Goal: Check status

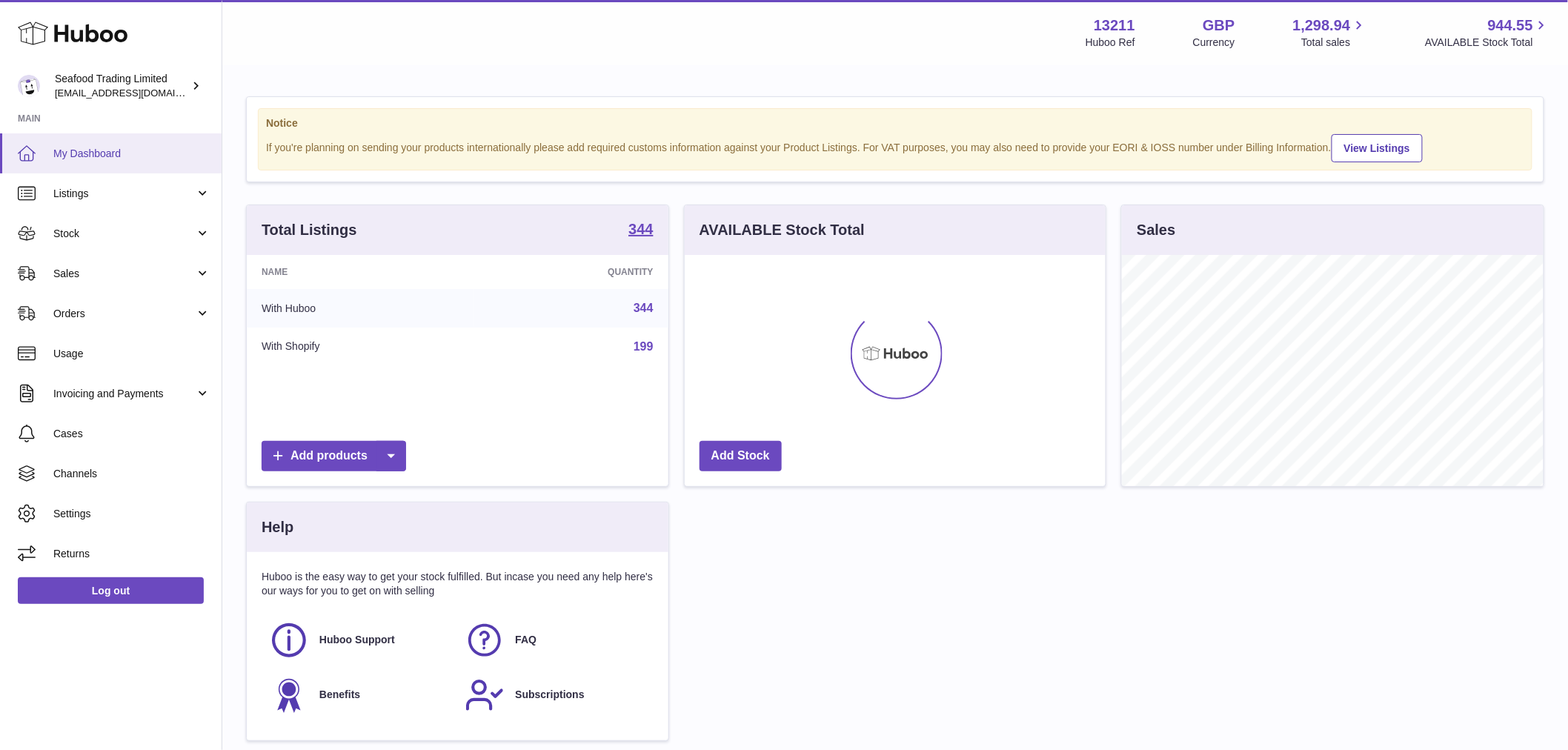
scroll to position [231, 421]
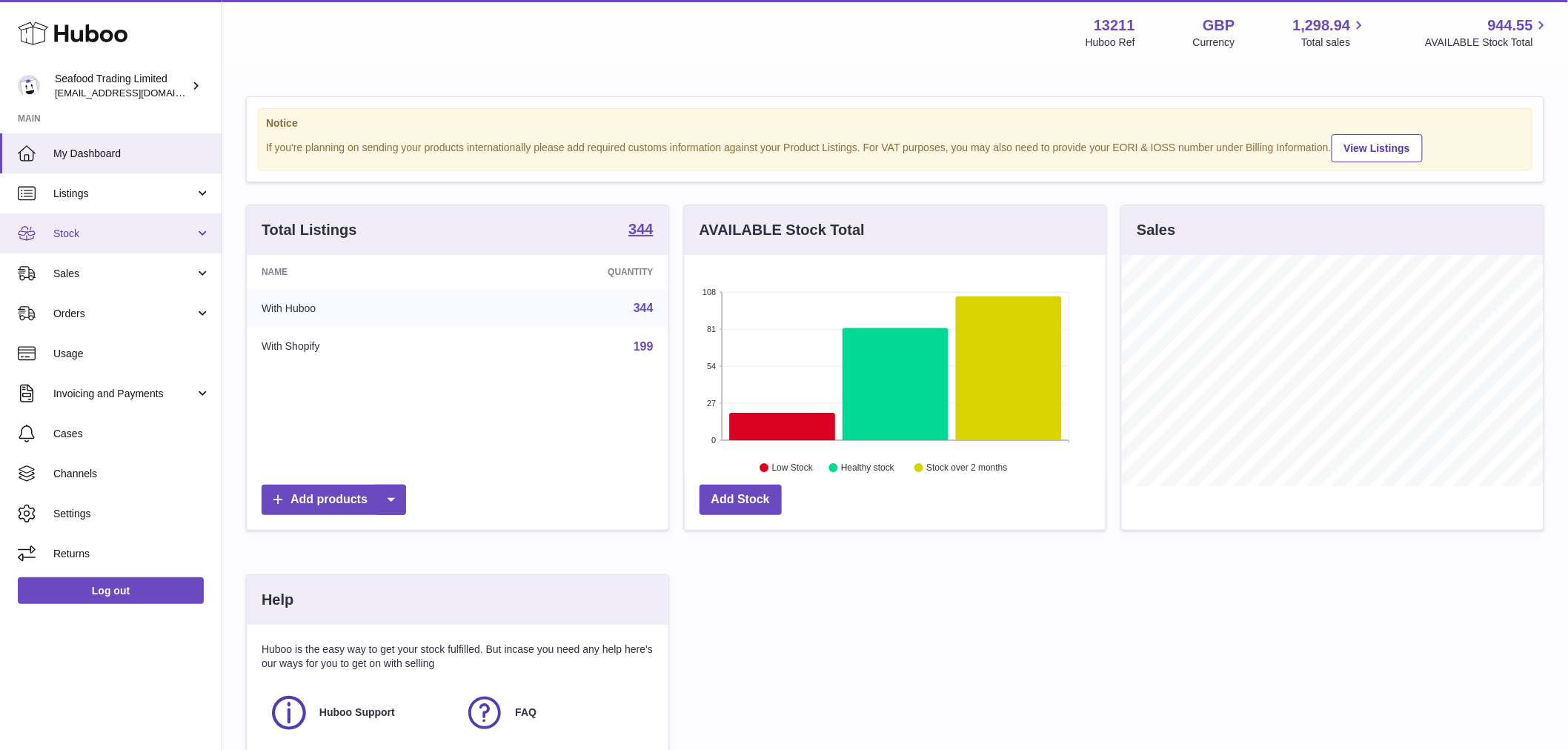
click at [100, 237] on span "Stock" at bounding box center [123, 234] width 141 height 14
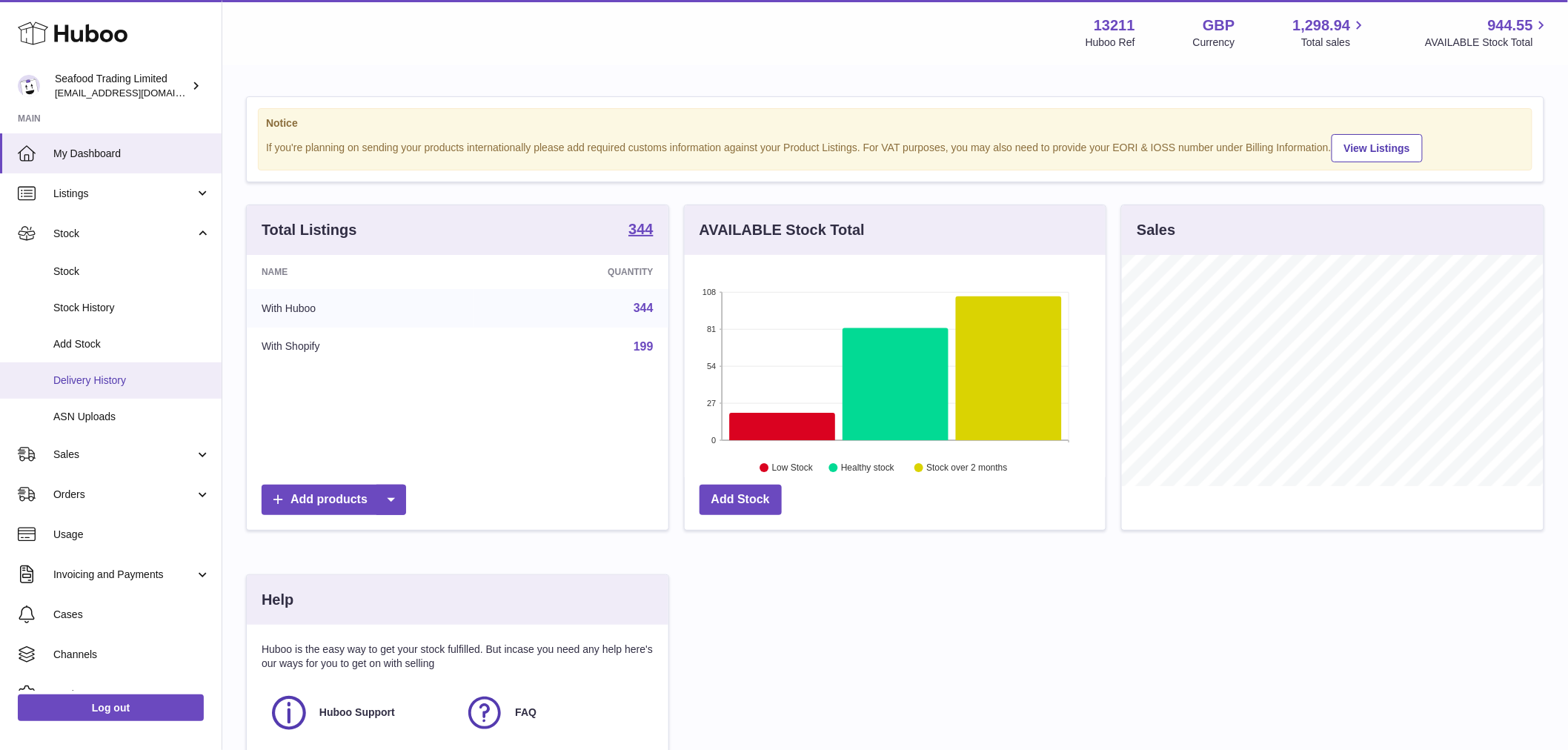
click at [109, 386] on span "Delivery History" at bounding box center [132, 380] width 157 height 14
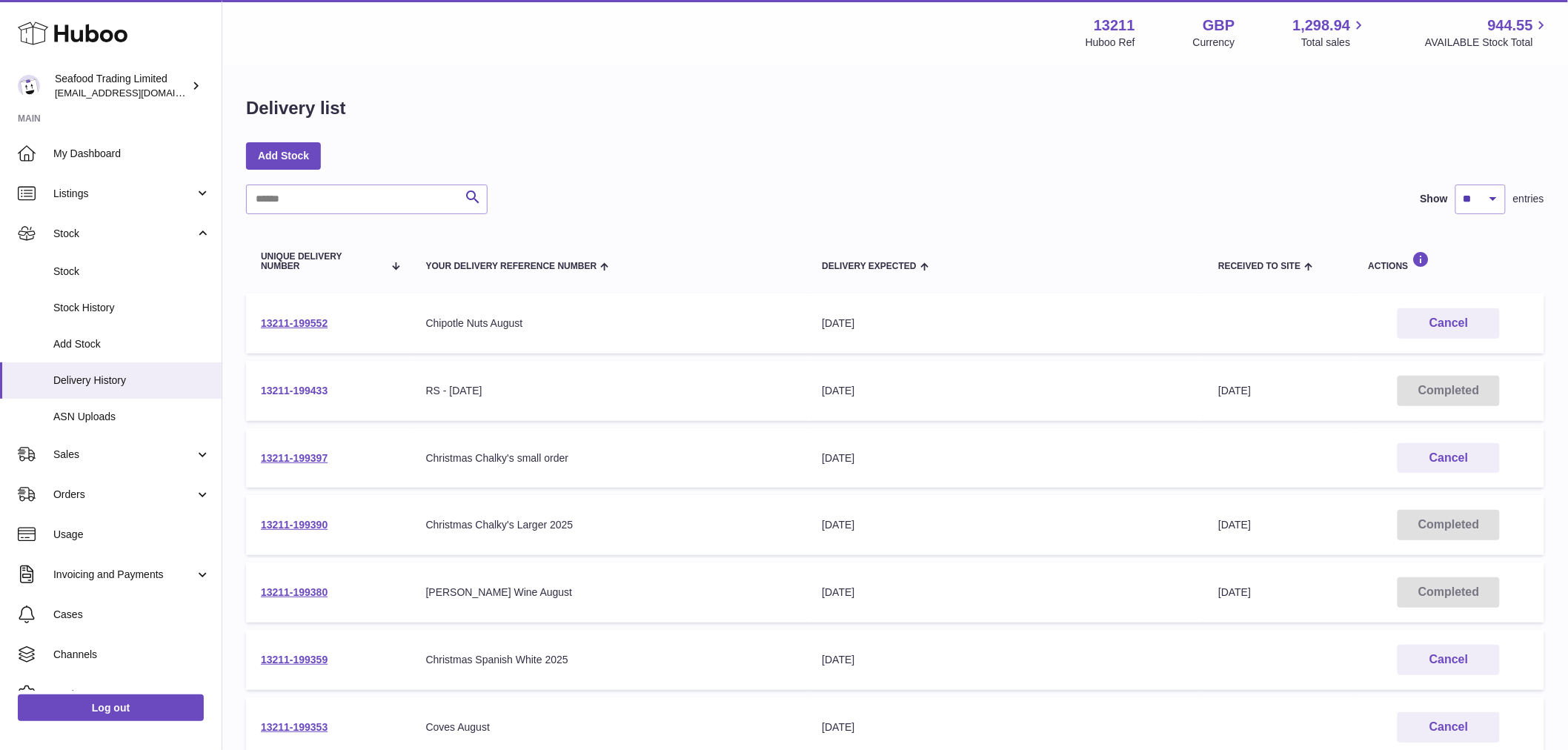
click at [291, 393] on link "13211-199433" at bounding box center [294, 391] width 67 height 12
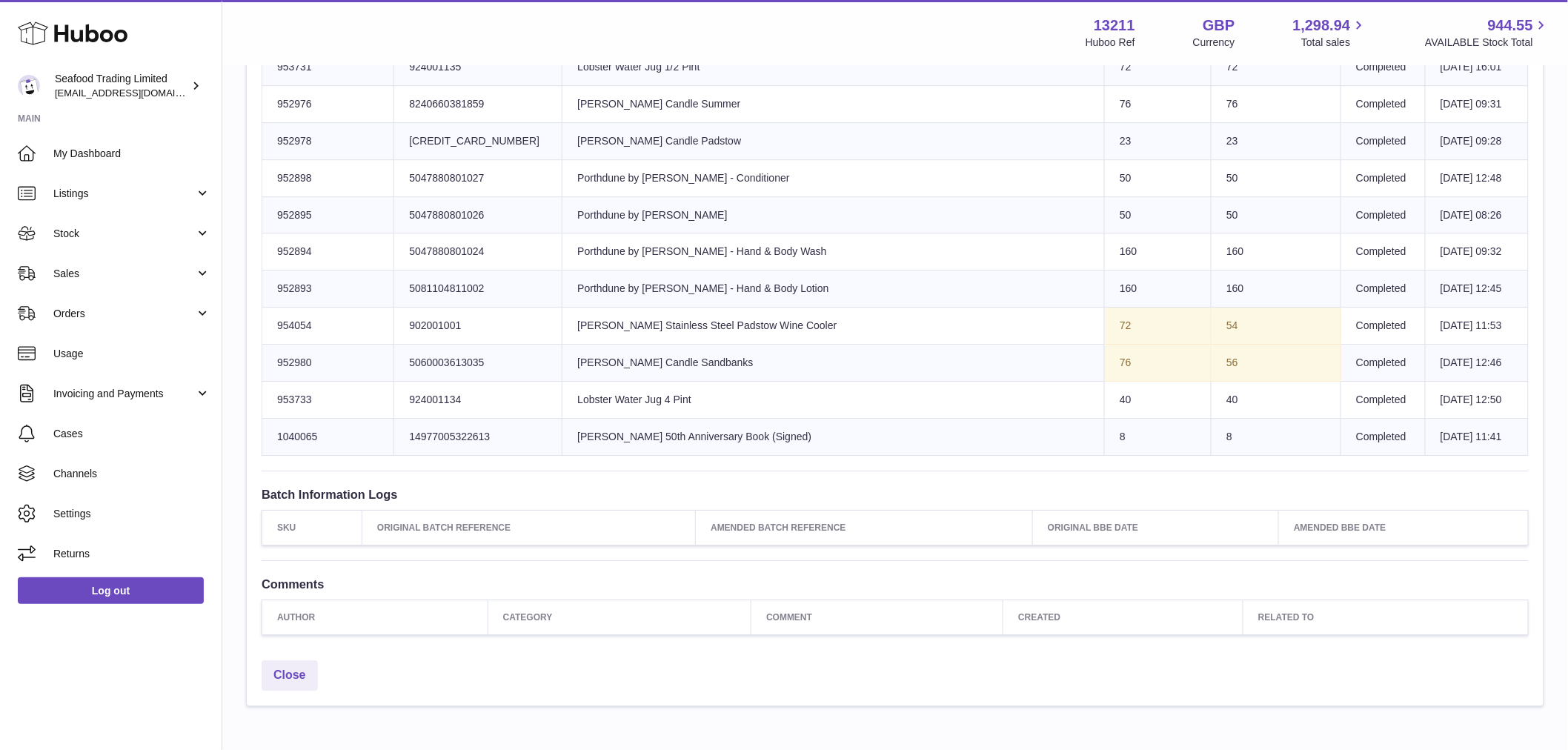
scroll to position [1897, 0]
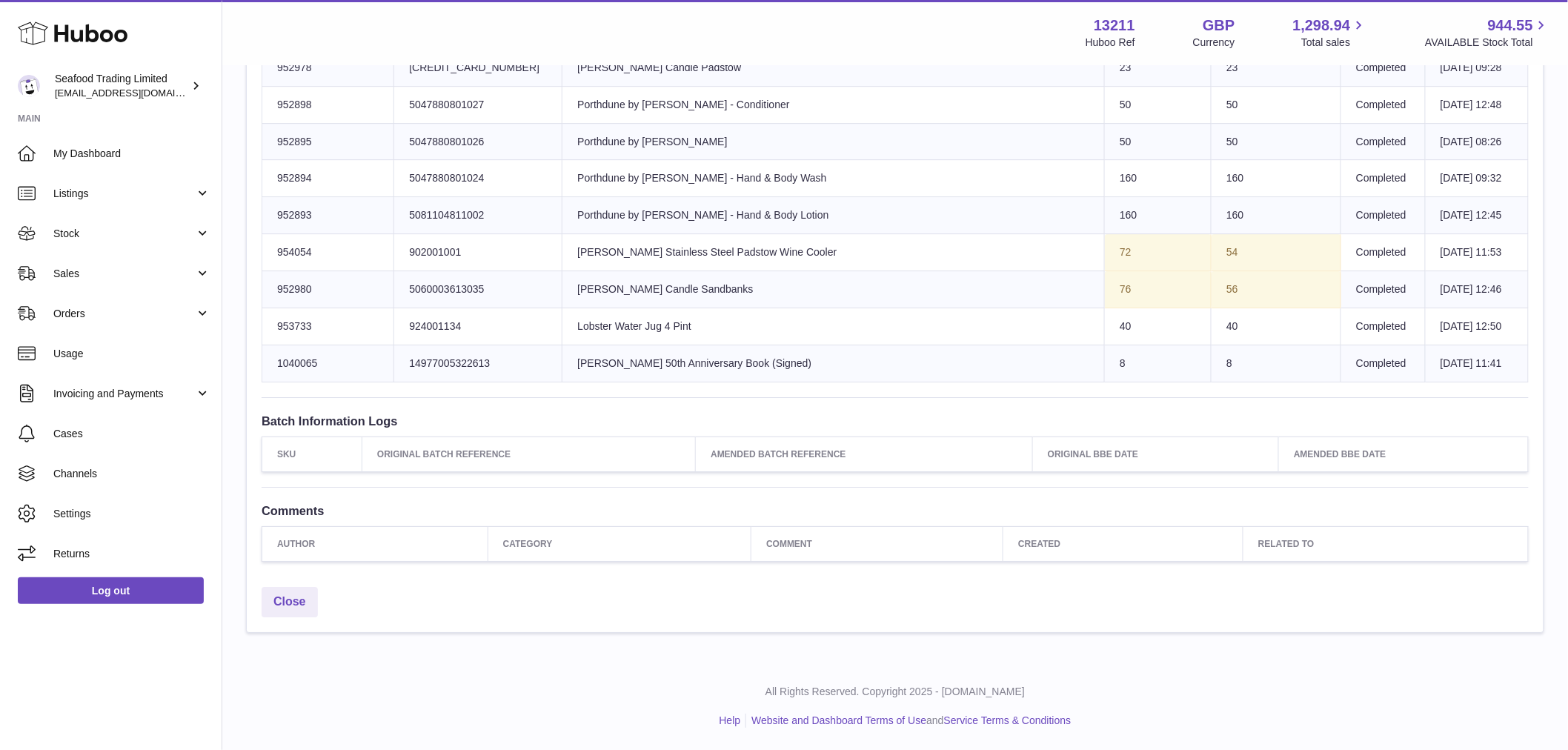
click at [1105, 242] on td "Sent Quantity 72" at bounding box center [1158, 252] width 107 height 37
click at [1105, 243] on td "Sent Quantity 72" at bounding box center [1158, 252] width 107 height 37
click at [1212, 284] on td "56" at bounding box center [1276, 289] width 130 height 37
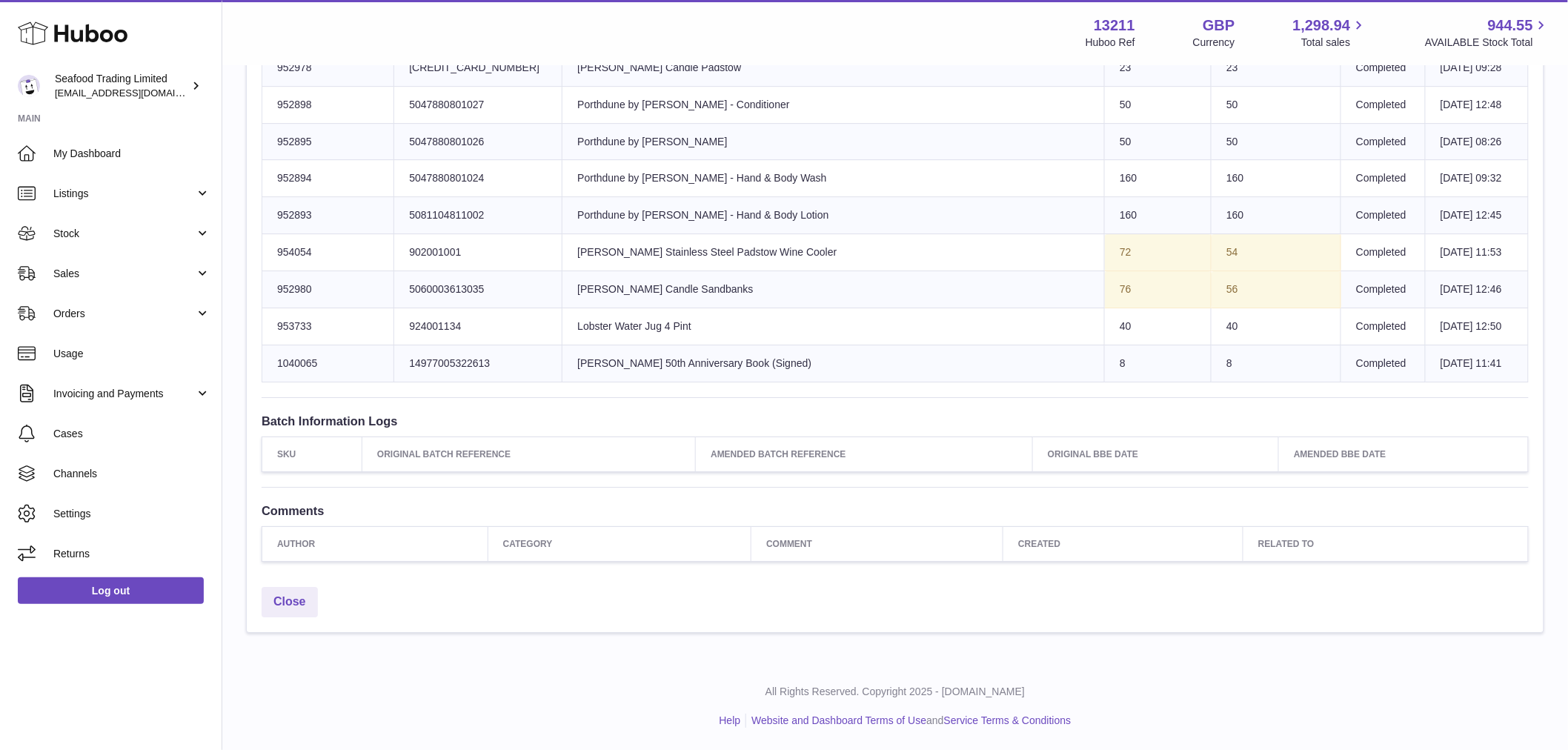
click at [1212, 284] on td "56" at bounding box center [1276, 289] width 130 height 37
click at [1212, 244] on td "54" at bounding box center [1276, 252] width 130 height 37
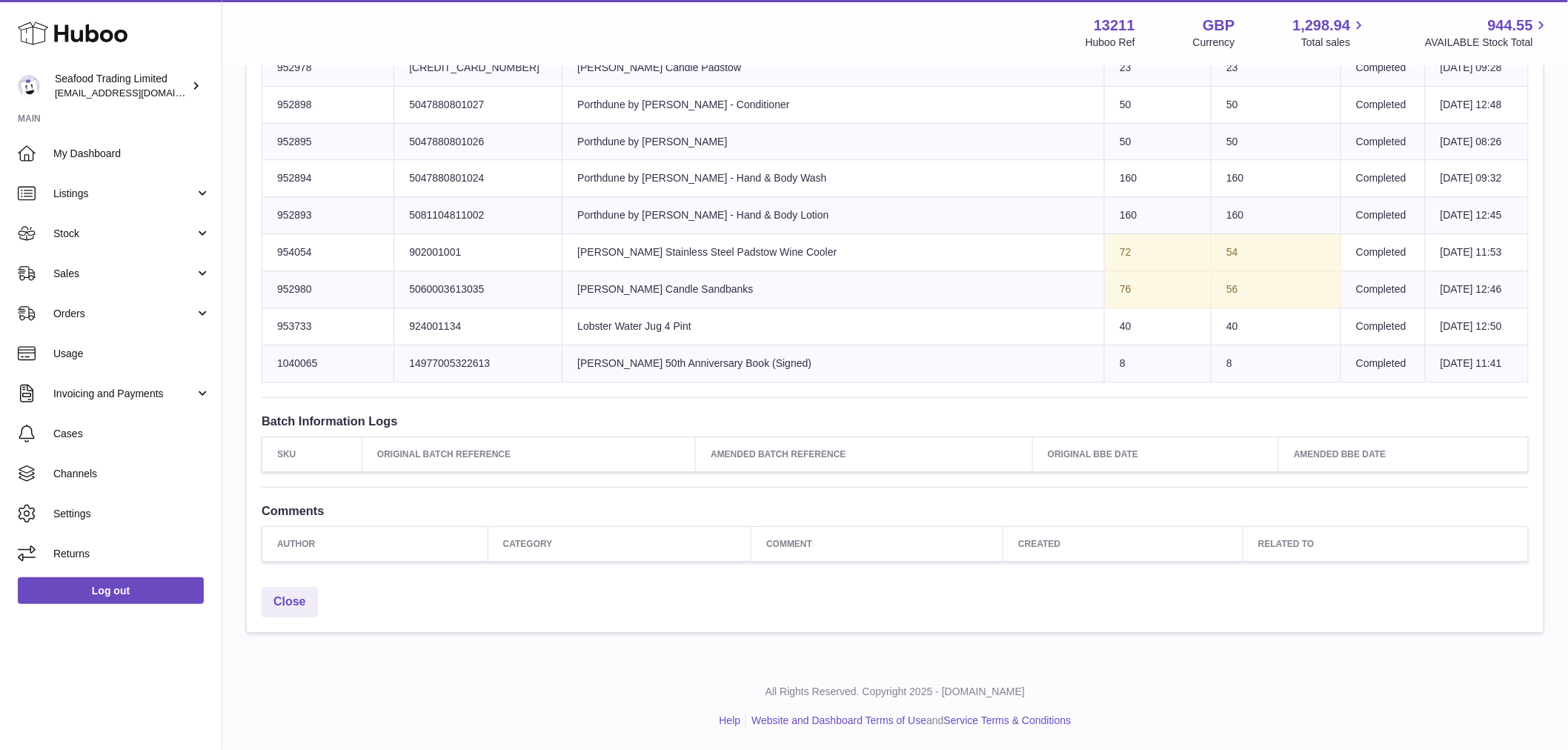
click at [1212, 244] on td "54" at bounding box center [1276, 252] width 130 height 37
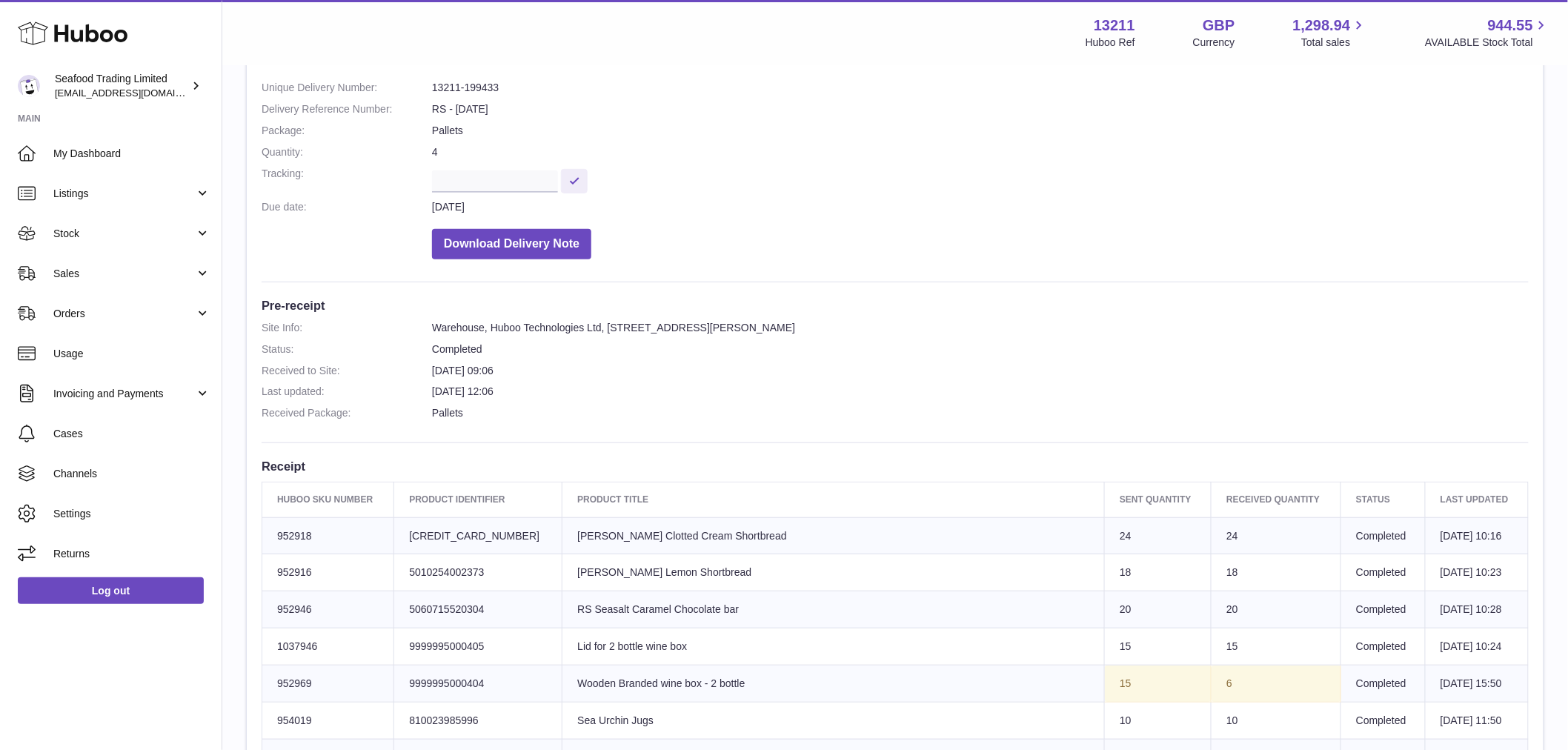
scroll to position [3, 0]
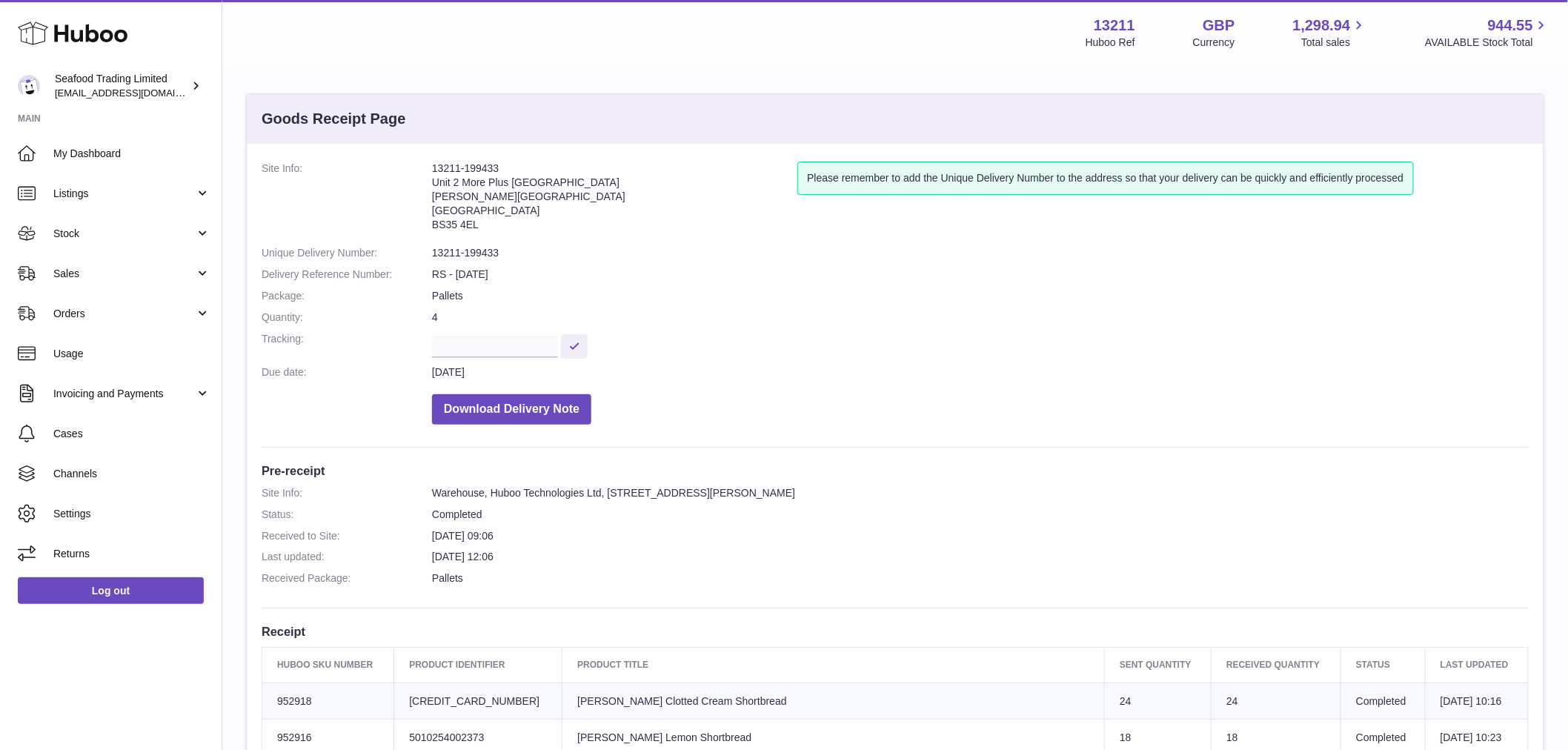
click at [1125, 346] on dd at bounding box center [981, 345] width 1097 height 26
click at [1128, 346] on dd at bounding box center [981, 345] width 1097 height 26
click at [949, 60] on div "Menu Huboo 13211 Huboo Ref GBP Currency 1,298.94 Total sales 944.55 AVAILABLE S…" at bounding box center [895, 33] width 1346 height 65
